Goal: Communication & Community: Answer question/provide support

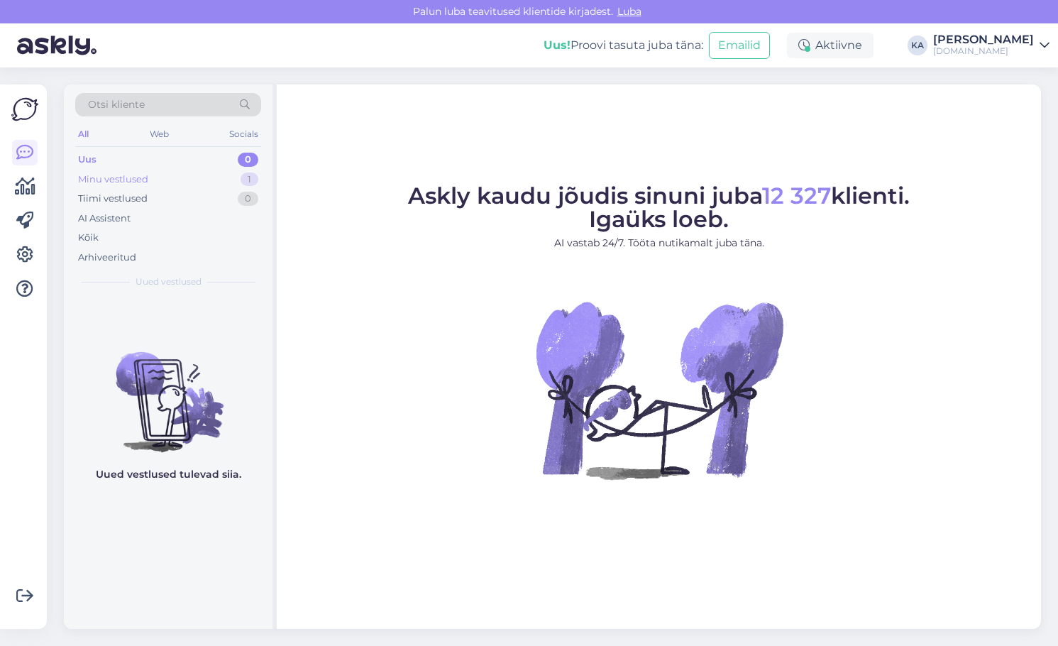
click at [148, 182] on div "Minu vestlused" at bounding box center [113, 179] width 70 height 14
click at [130, 168] on div "Uus 0" at bounding box center [168, 160] width 186 height 20
click at [130, 170] on div "Minu vestlused 1" at bounding box center [168, 180] width 186 height 20
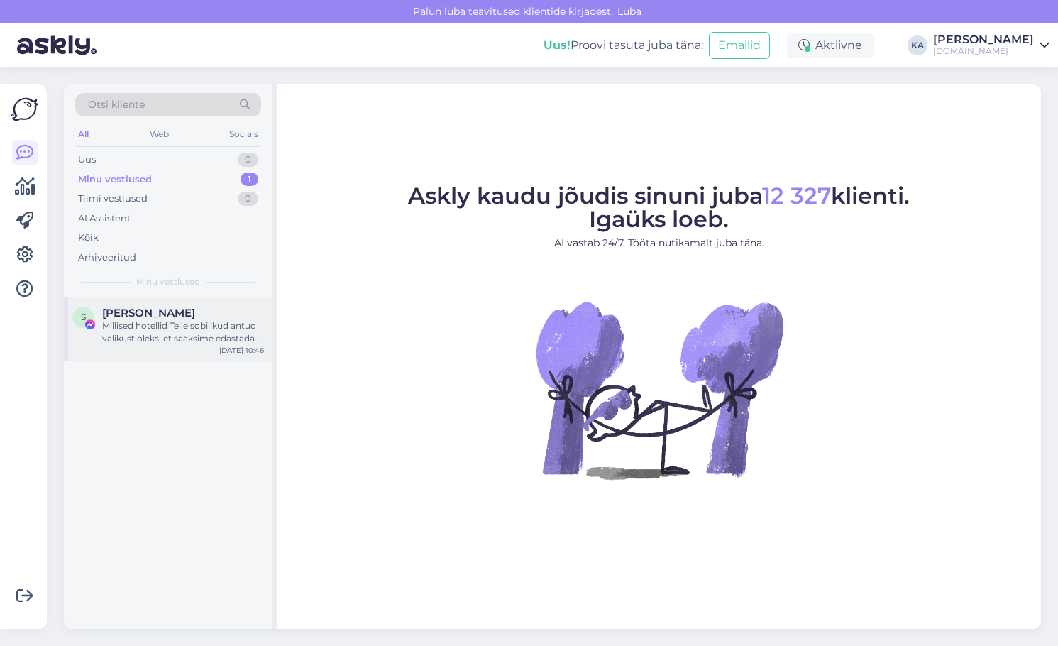
click at [133, 311] on span "[PERSON_NAME]" at bounding box center [148, 313] width 93 height 13
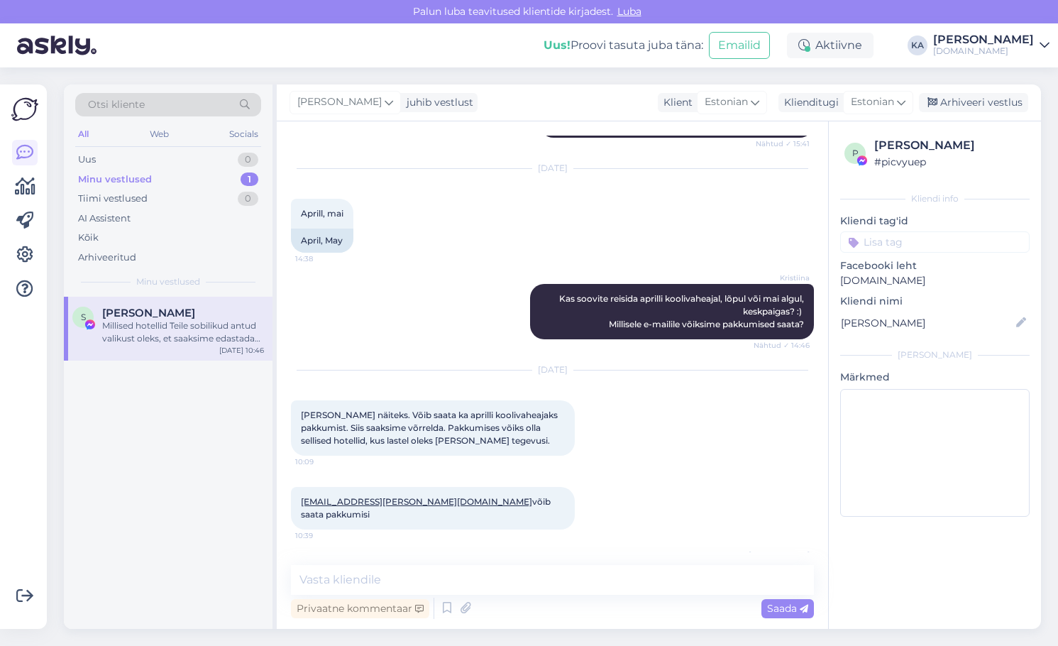
scroll to position [732, 0]
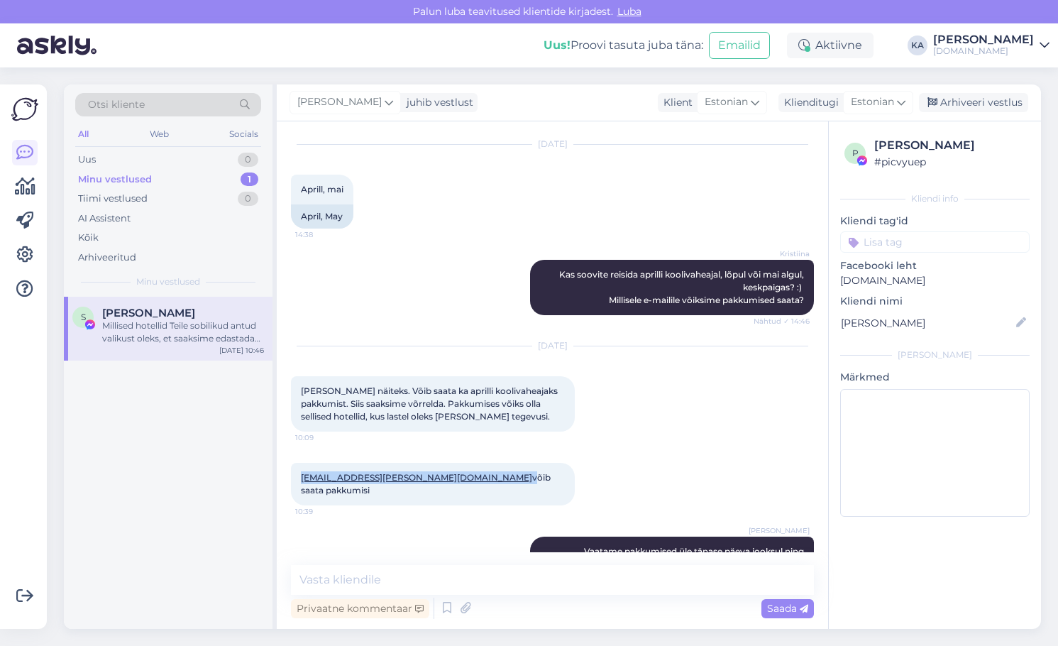
drag, startPoint x: 399, startPoint y: 476, endPoint x: 306, endPoint y: 473, distance: 93.0
click at [302, 474] on span "[EMAIL_ADDRESS][PERSON_NAME][DOMAIN_NAME] võib saata pakkumisi" at bounding box center [427, 483] width 252 height 23
copy span "[EMAIL_ADDRESS][PERSON_NAME][DOMAIN_NAME]"
click at [619, 407] on div "[DATE] [PERSON_NAME] näiteks. Võib saata ka aprilli koolivaheajaks pakkumist. S…" at bounding box center [552, 389] width 523 height 116
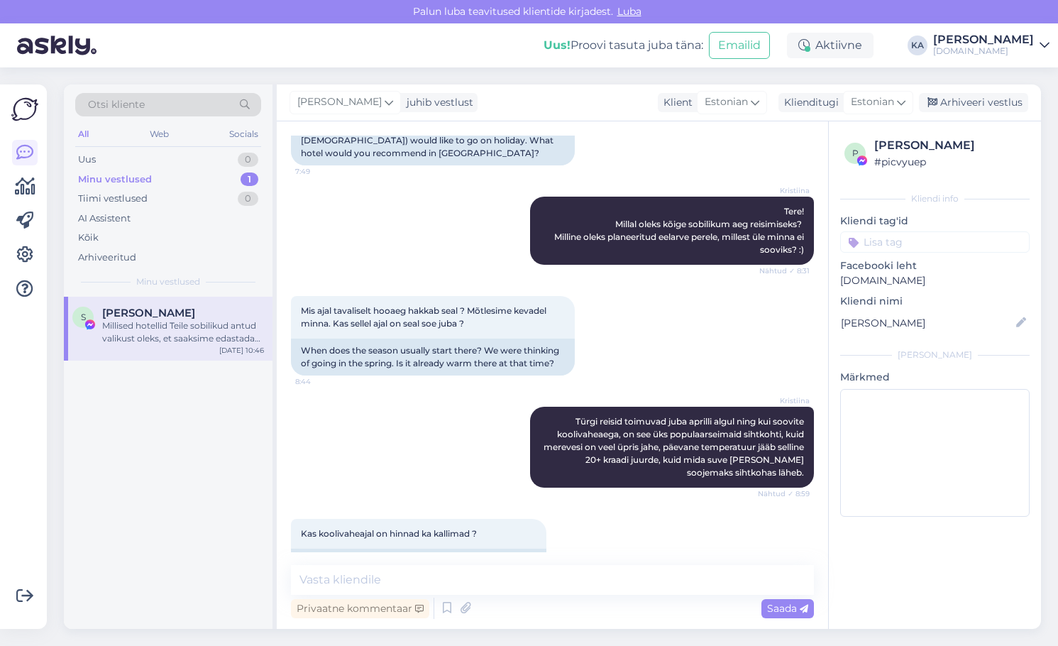
scroll to position [22, 0]
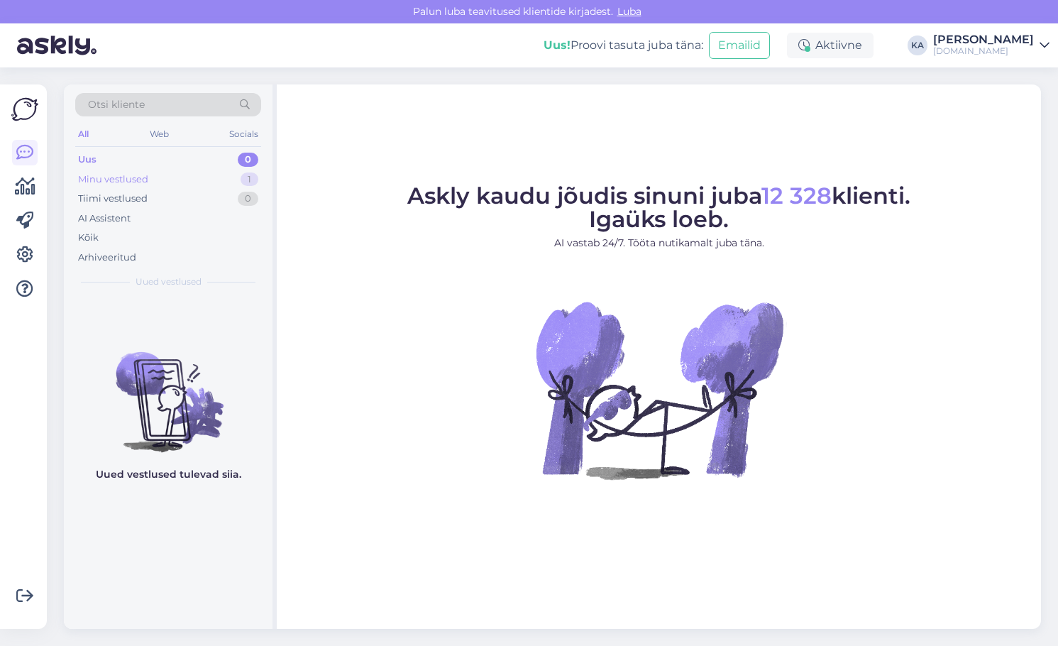
click at [124, 180] on div "Minu vestlused" at bounding box center [113, 179] width 70 height 14
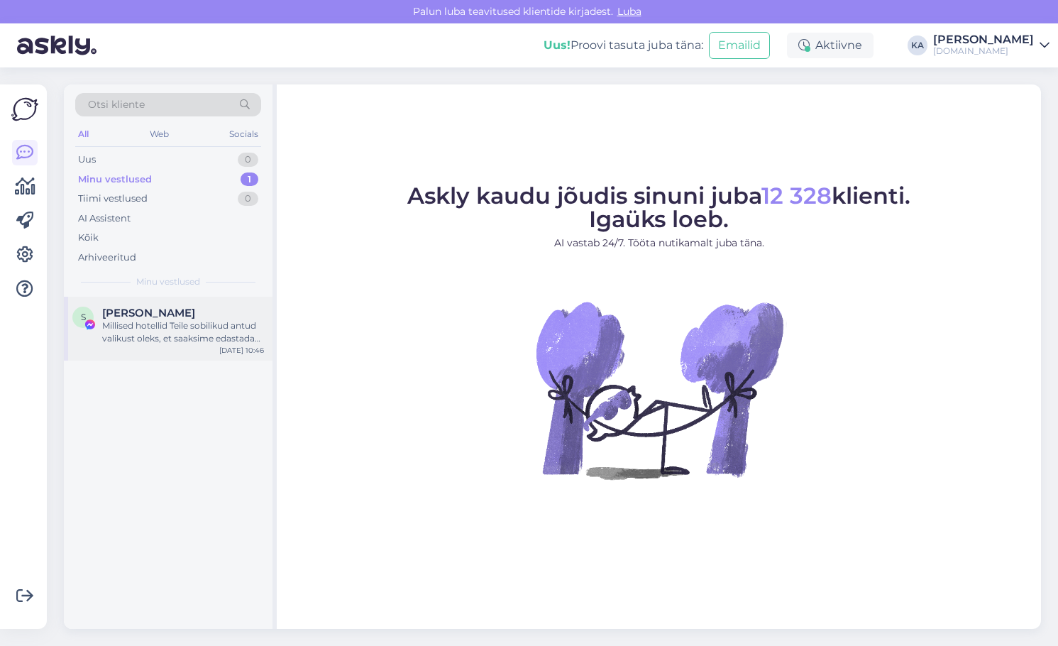
click at [134, 318] on span "[PERSON_NAME]" at bounding box center [148, 313] width 93 height 13
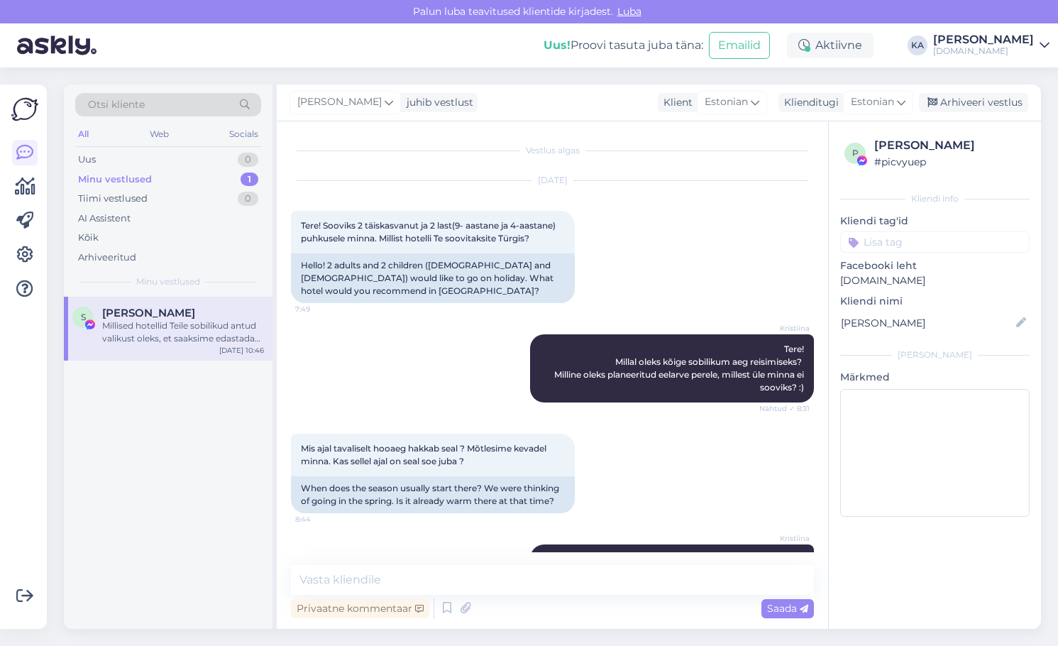
scroll to position [1087, 0]
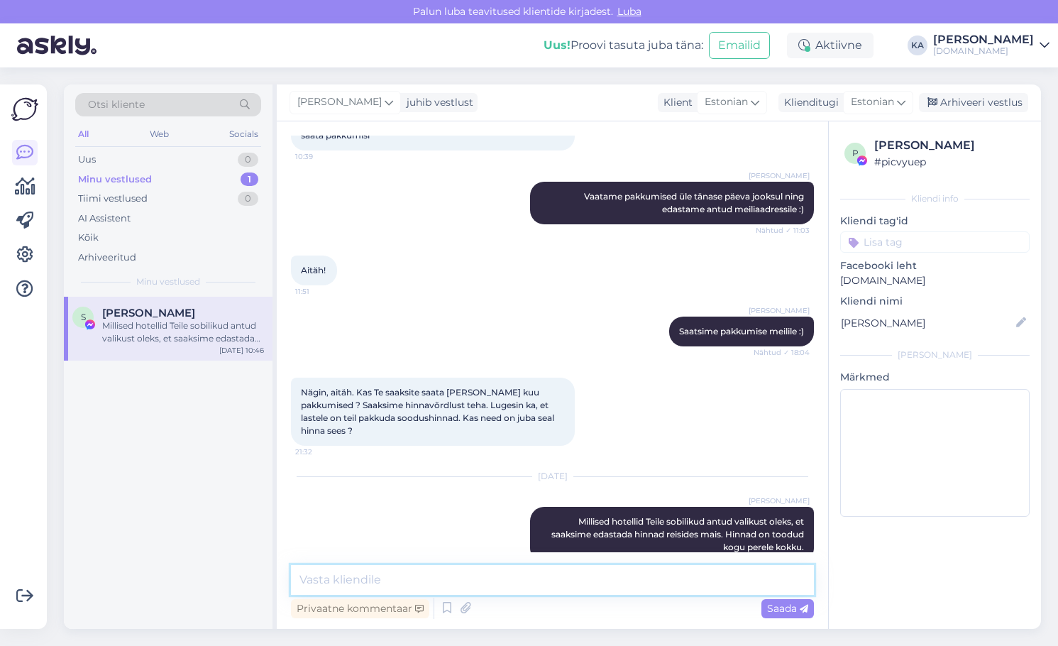
click at [489, 576] on textarea at bounding box center [552, 580] width 523 height 30
type textarea "Edastasime Teile hinnad mai kuus meilile :)"
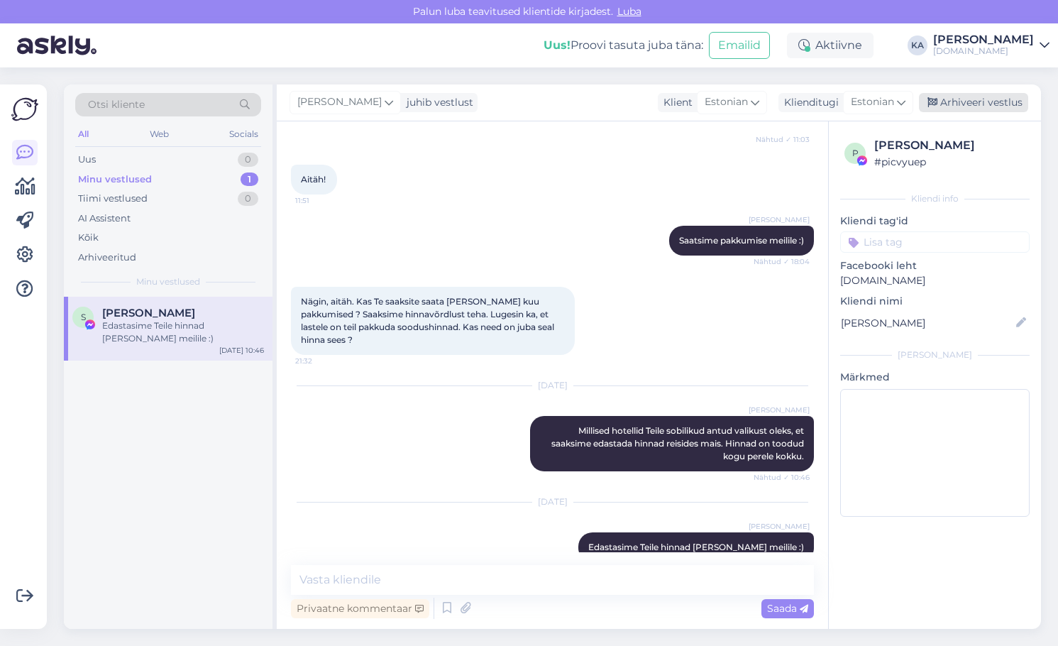
click at [970, 101] on div "Arhiveeri vestlus" at bounding box center [973, 102] width 109 height 19
